Goal: Transaction & Acquisition: Purchase product/service

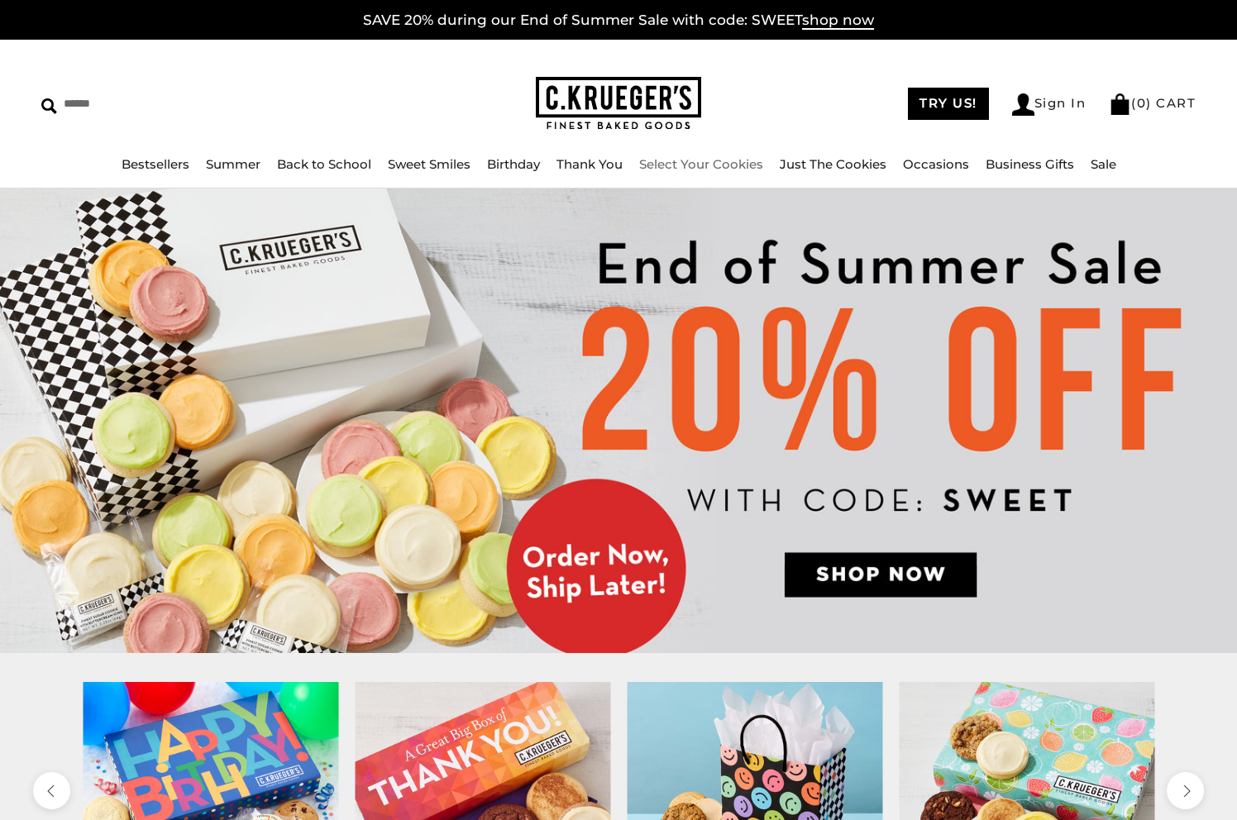
click at [717, 161] on link "Select Your Cookies" at bounding box center [701, 164] width 124 height 16
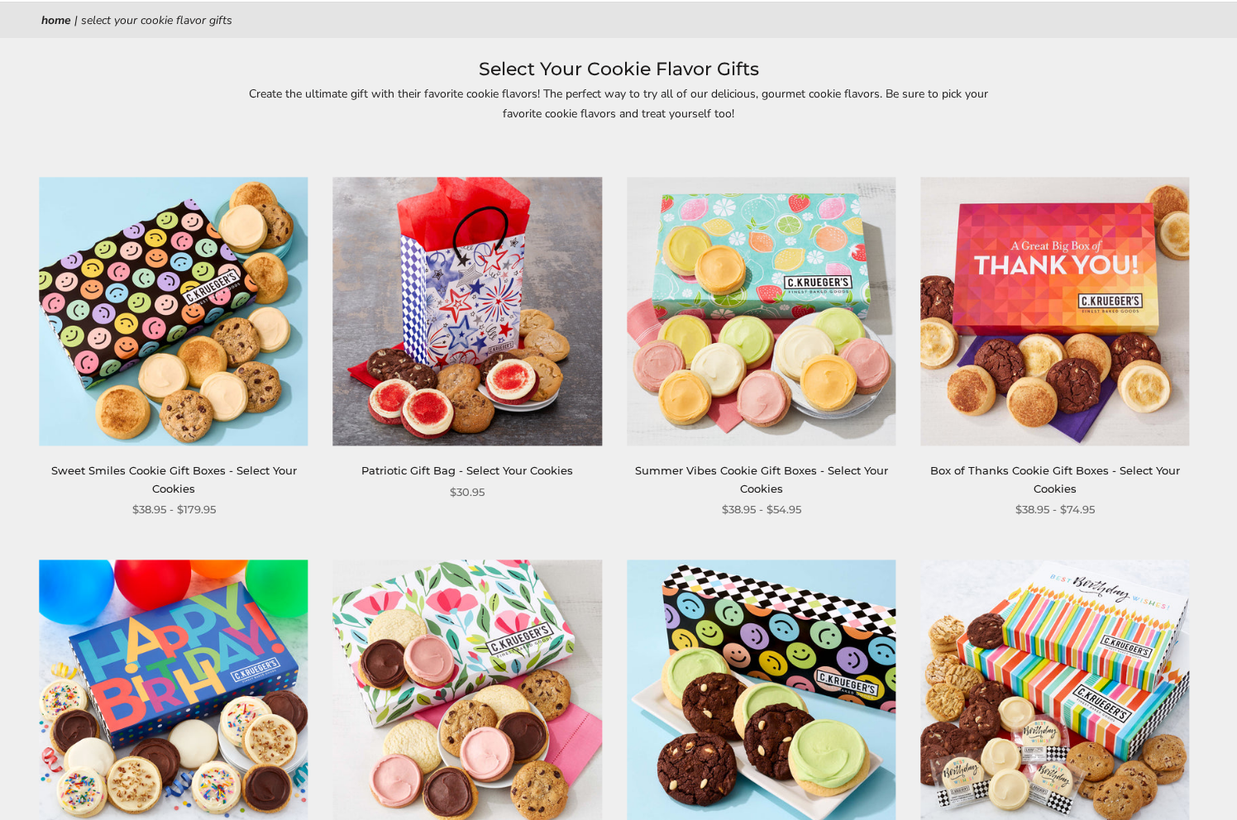
click at [714, 251] on img at bounding box center [761, 311] width 269 height 269
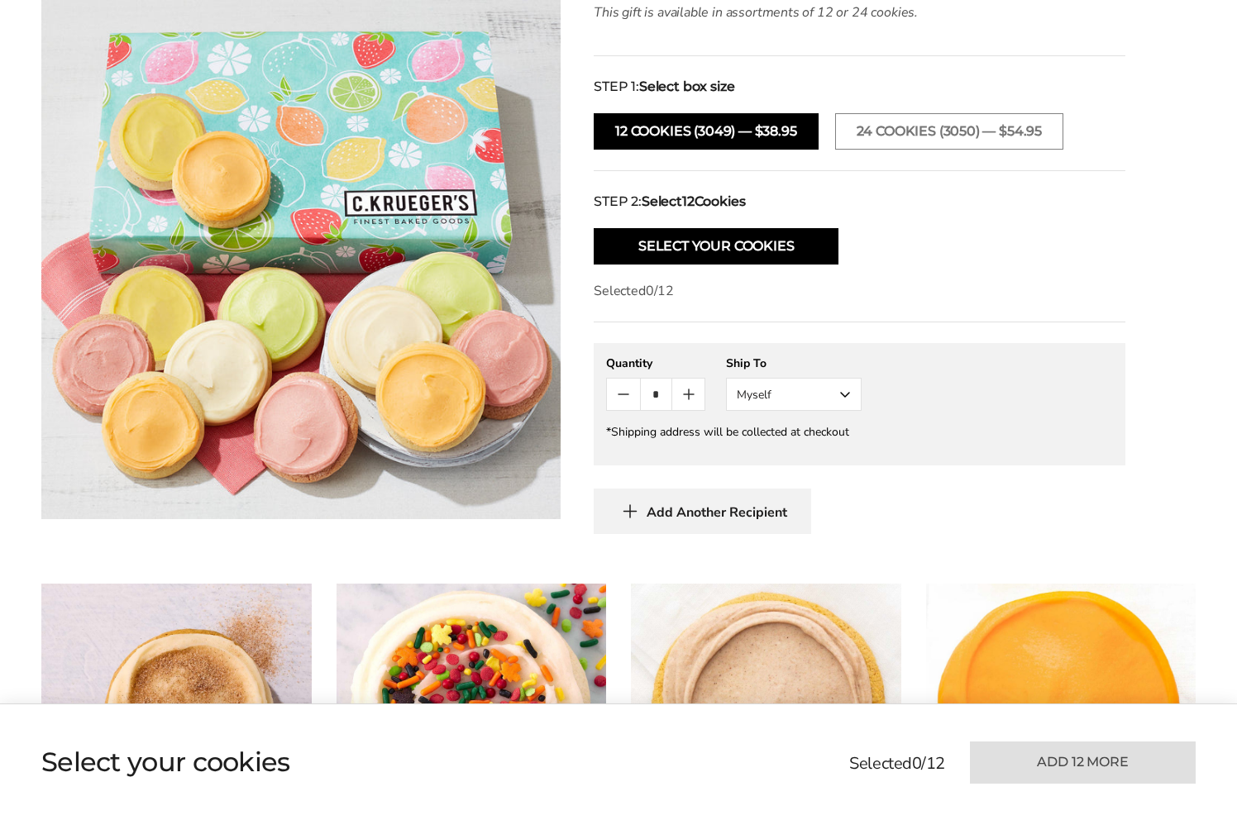
scroll to position [589, 0]
click at [694, 515] on span "Add Another Recipient" at bounding box center [716, 511] width 141 height 17
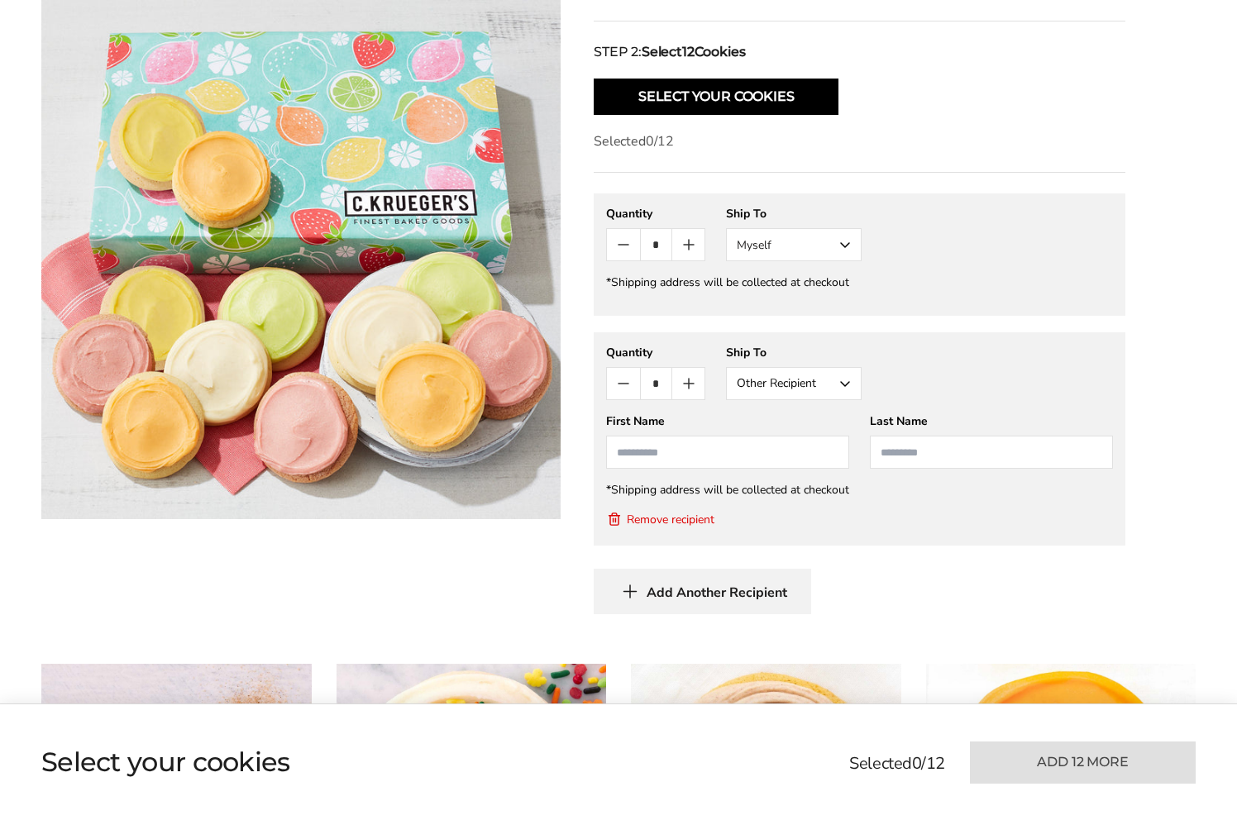
scroll to position [739, 0]
click at [667, 587] on span "Add Another Recipient" at bounding box center [716, 592] width 141 height 17
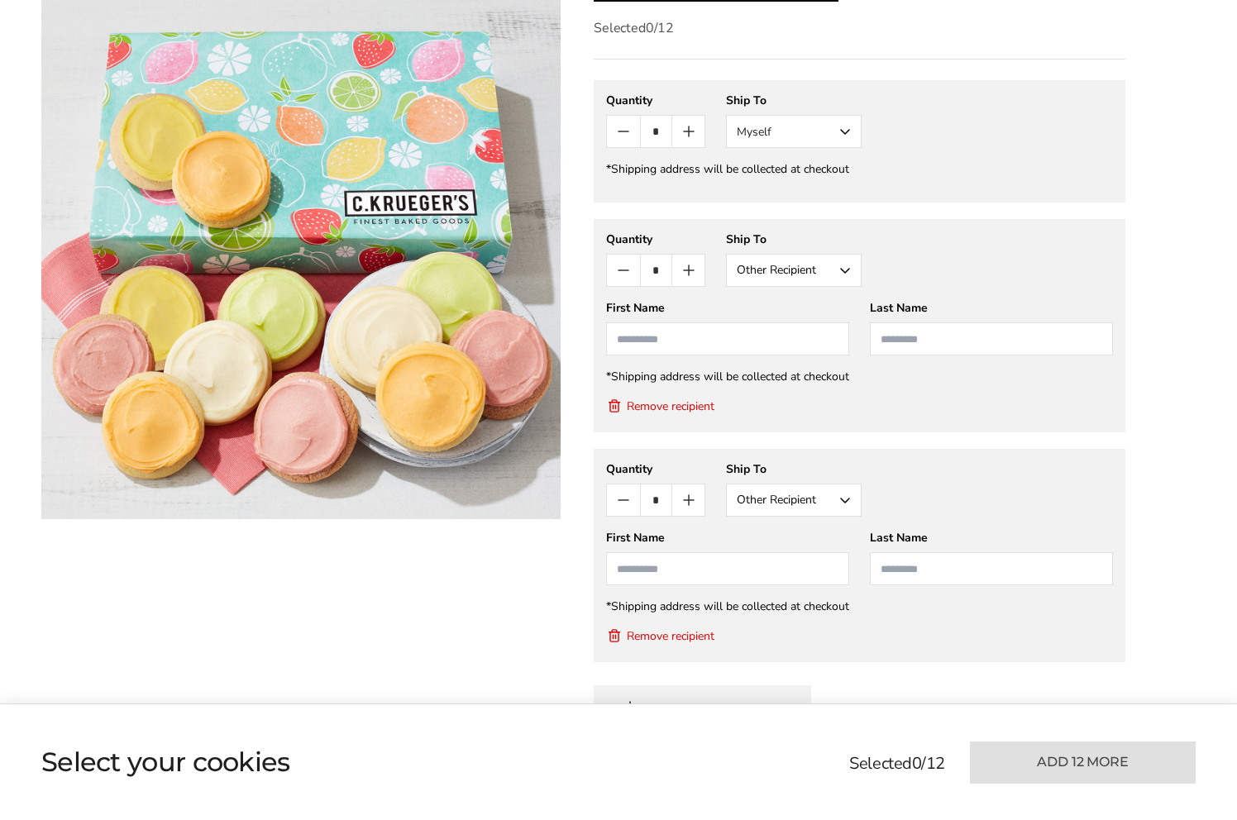
scroll to position [896, 0]
